Goal: Check status: Check status

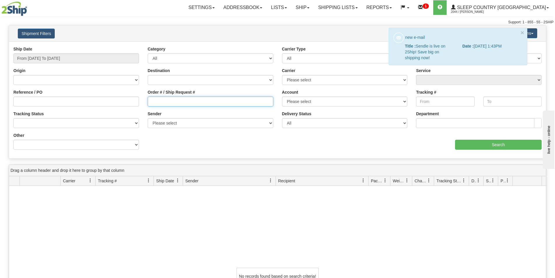
click at [180, 100] on input "Order # / Ship Request #" at bounding box center [211, 101] width 126 height 10
drag, startPoint x: 522, startPoint y: 32, endPoint x: 483, endPoint y: 44, distance: 41.2
click at [522, 32] on button "×" at bounding box center [521, 32] width 3 height 6
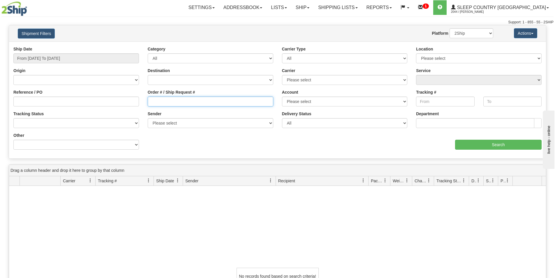
click at [190, 103] on input "Order # / Ship Request #" at bounding box center [211, 101] width 126 height 10
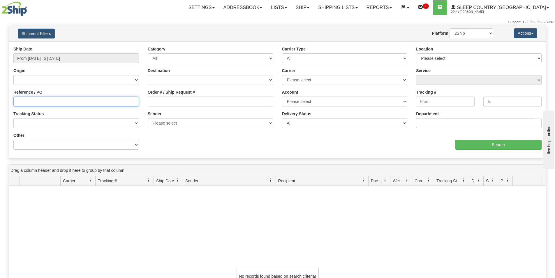
click at [26, 102] on input "Reference / PO" at bounding box center [76, 101] width 126 height 10
paste input "9000H960247"
click at [17, 101] on input "9000H960247" at bounding box center [76, 101] width 126 height 10
type input "9000H960247"
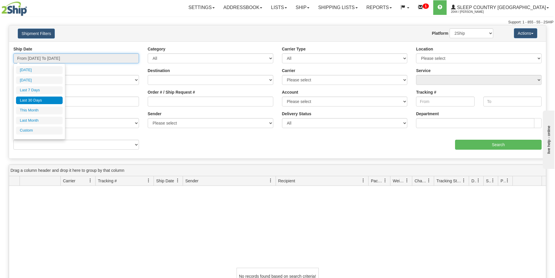
click at [82, 57] on input "From [DATE] To [DATE]" at bounding box center [76, 58] width 126 height 10
click at [35, 101] on li "Last 30 Days" at bounding box center [39, 100] width 47 height 8
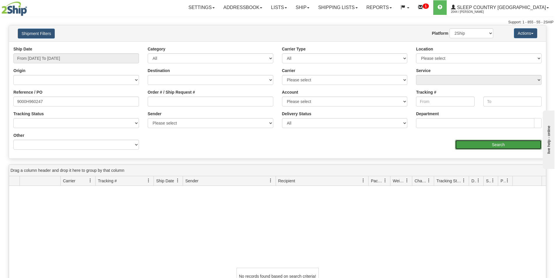
click at [497, 142] on input "Search" at bounding box center [498, 144] width 86 height 10
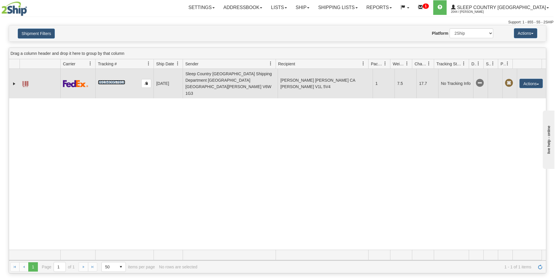
click at [115, 80] on link "391940957818" at bounding box center [111, 82] width 27 height 5
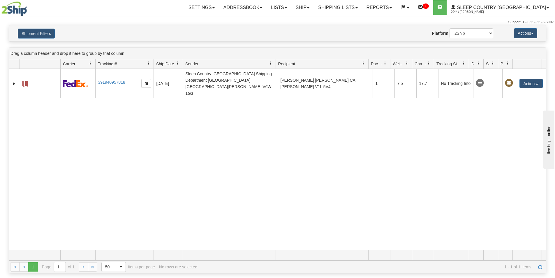
drag, startPoint x: 209, startPoint y: 174, endPoint x: 206, endPoint y: 172, distance: 3.7
click at [209, 174] on div "31395438 2044 391940957818 [DATE] [DATE] 01:17:40 PM Sleep Country [GEOGRAPHIC_…" at bounding box center [277, 159] width 537 height 181
click at [153, 142] on div "31395438 2044 391940957818 [DATE] [DATE] 01:17:40 PM Sleep Country [GEOGRAPHIC_…" at bounding box center [277, 159] width 537 height 181
